Goal: Task Accomplishment & Management: Manage account settings

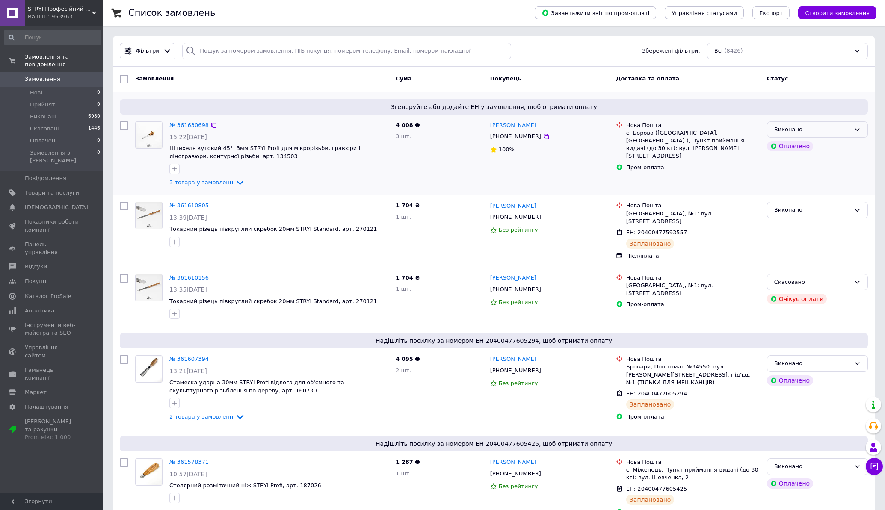
drag, startPoint x: 811, startPoint y: 131, endPoint x: 807, endPoint y: 136, distance: 6.8
click at [811, 131] on div "Виконано" at bounding box center [812, 129] width 76 height 9
click at [796, 151] on li "Прийнято" at bounding box center [817, 147] width 100 height 16
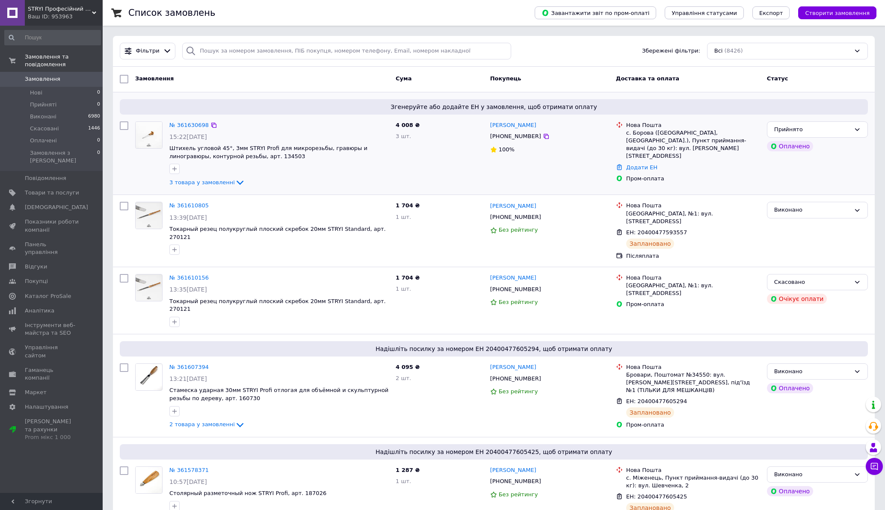
click at [640, 162] on div "Додати ЕН" at bounding box center [692, 168] width 137 height 12
click at [640, 164] on link "Додати ЕН" at bounding box center [641, 167] width 31 height 6
click at [617, 190] on input "Добавить ЕН" at bounding box center [591, 193] width 115 height 17
paste input "20400477610996"
type input "20400477610996"
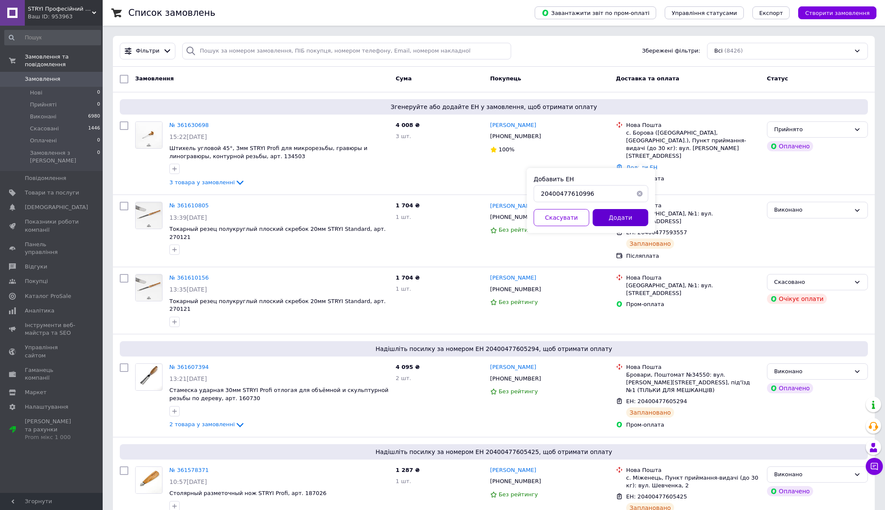
click at [612, 215] on button "Додати" at bounding box center [621, 217] width 56 height 17
drag, startPoint x: 593, startPoint y: 194, endPoint x: 524, endPoint y: 195, distance: 68.4
click at [634, 164] on link "Додати ЕН" at bounding box center [641, 167] width 31 height 6
click at [638, 195] on button "button" at bounding box center [639, 193] width 17 height 17
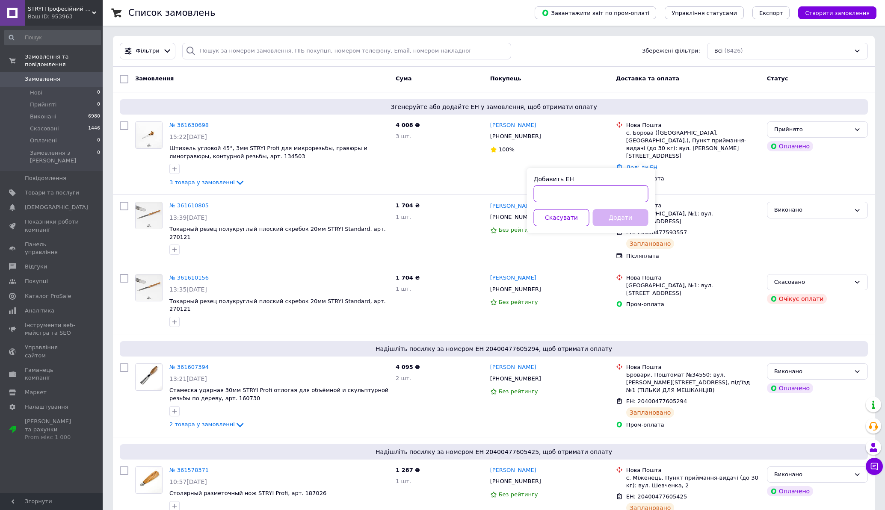
click at [534, 199] on input "Добавить ЕН" at bounding box center [591, 193] width 115 height 17
paste input "20400477610996"
type input "20400477610996"
click at [618, 220] on button "Додати" at bounding box center [621, 217] width 56 height 17
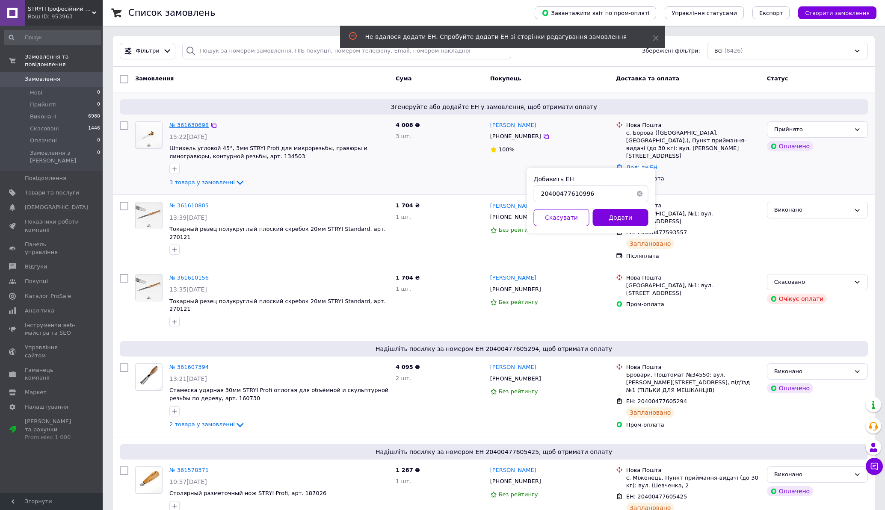
click at [196, 126] on link "№ 361630698" at bounding box center [188, 125] width 39 height 6
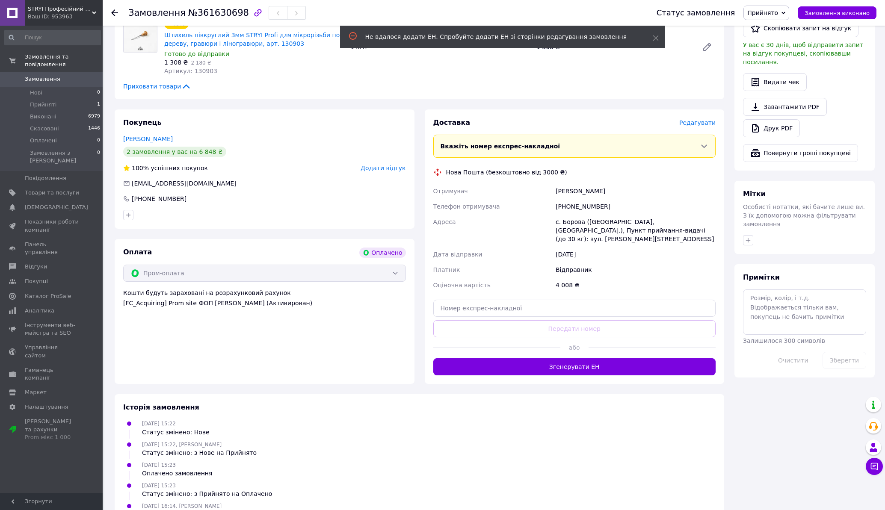
scroll to position [237, 0]
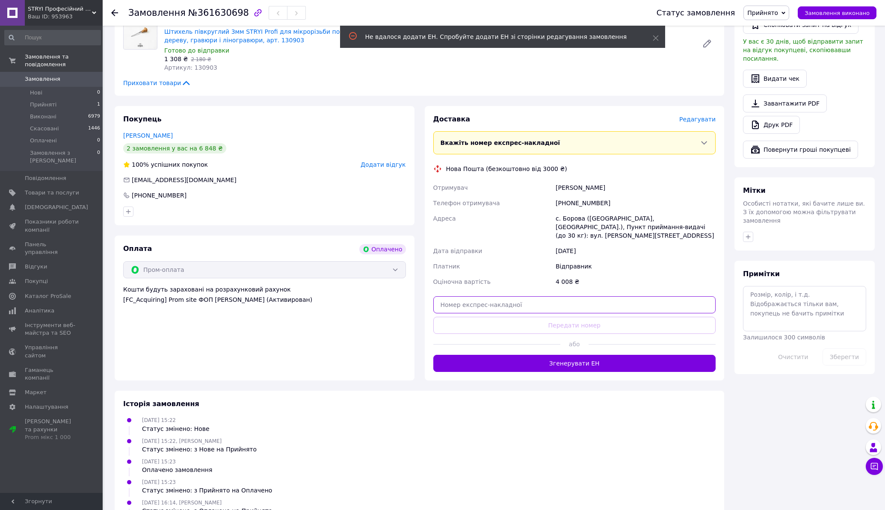
click at [489, 297] on input "text" at bounding box center [574, 304] width 283 height 17
paste input "20400477610996"
click at [522, 317] on button "Передати номер" at bounding box center [574, 325] width 283 height 17
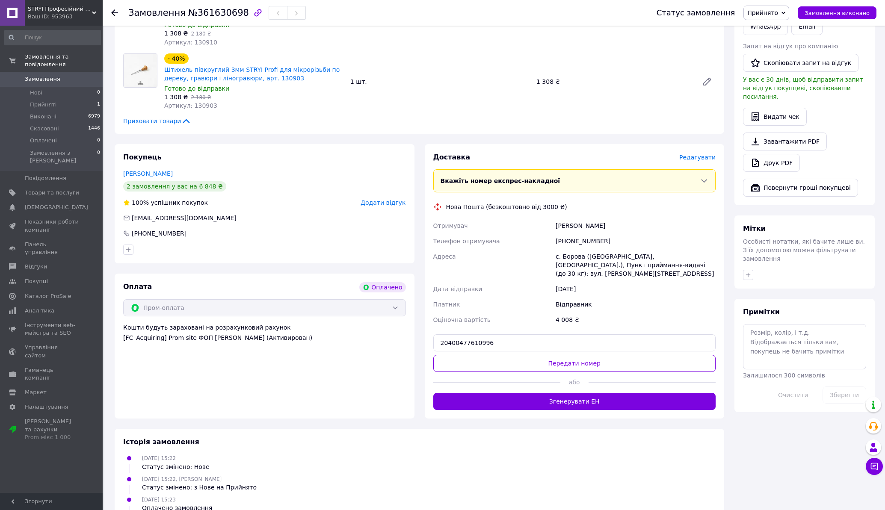
scroll to position [198, 0]
drag, startPoint x: 559, startPoint y: 243, endPoint x: 617, endPoint y: 242, distance: 57.7
click at [617, 242] on div "[PHONE_NUMBER]" at bounding box center [635, 241] width 163 height 15
copy div "380679292058"
drag, startPoint x: 499, startPoint y: 337, endPoint x: 439, endPoint y: 337, distance: 59.9
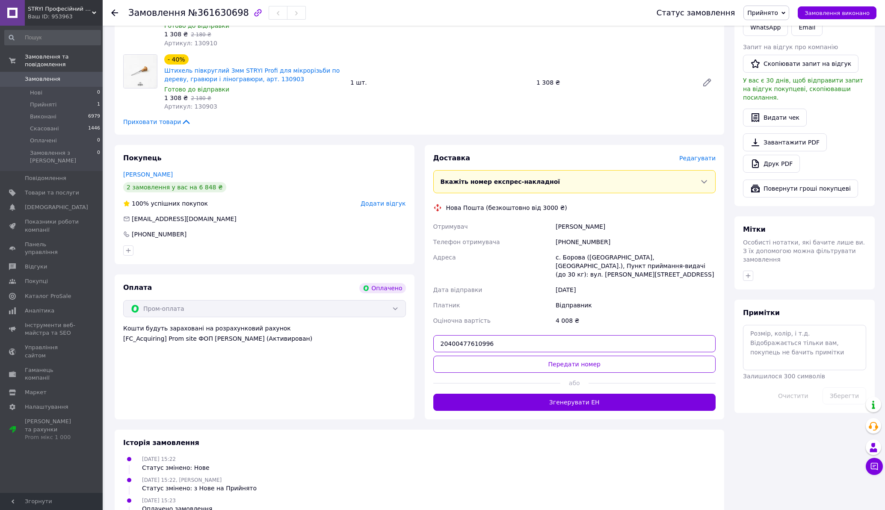
click at [439, 337] on input "20400477610996" at bounding box center [574, 343] width 283 height 17
paste input "6508"
type input "20400477616508"
click at [506, 356] on button "Передати номер" at bounding box center [574, 364] width 283 height 17
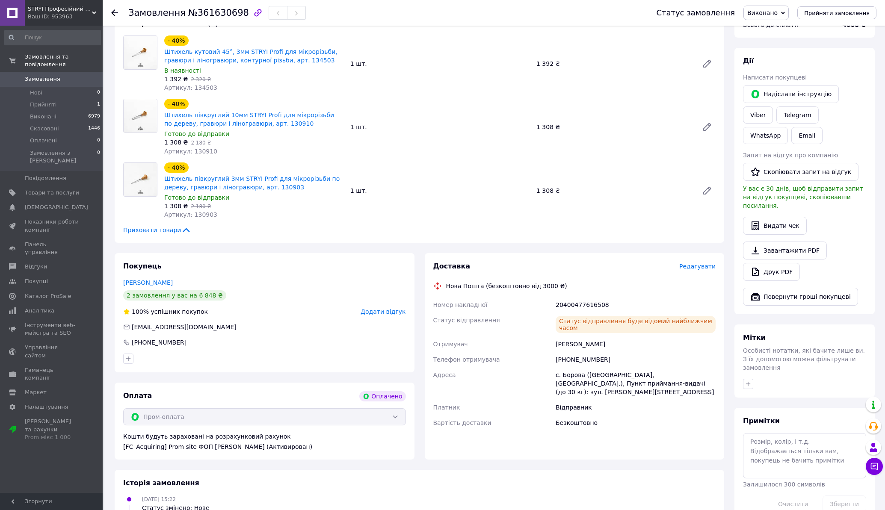
scroll to position [0, 0]
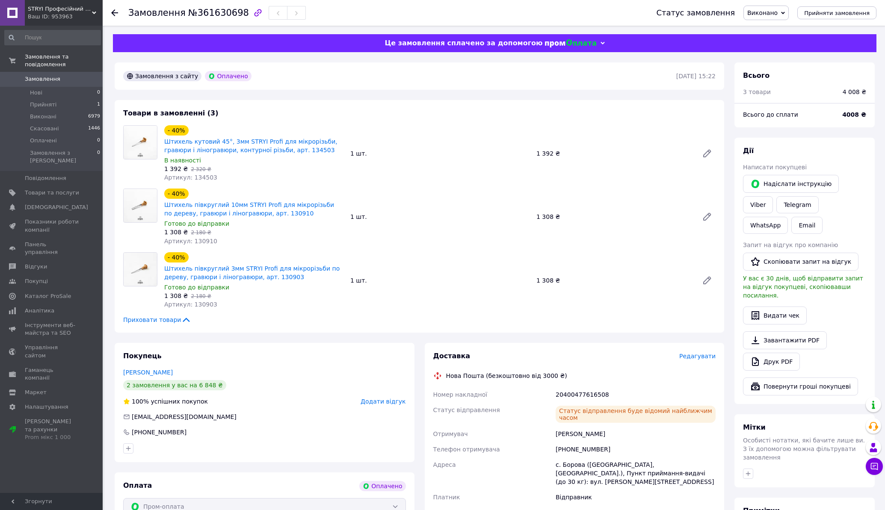
click at [113, 14] on use at bounding box center [114, 12] width 7 height 7
